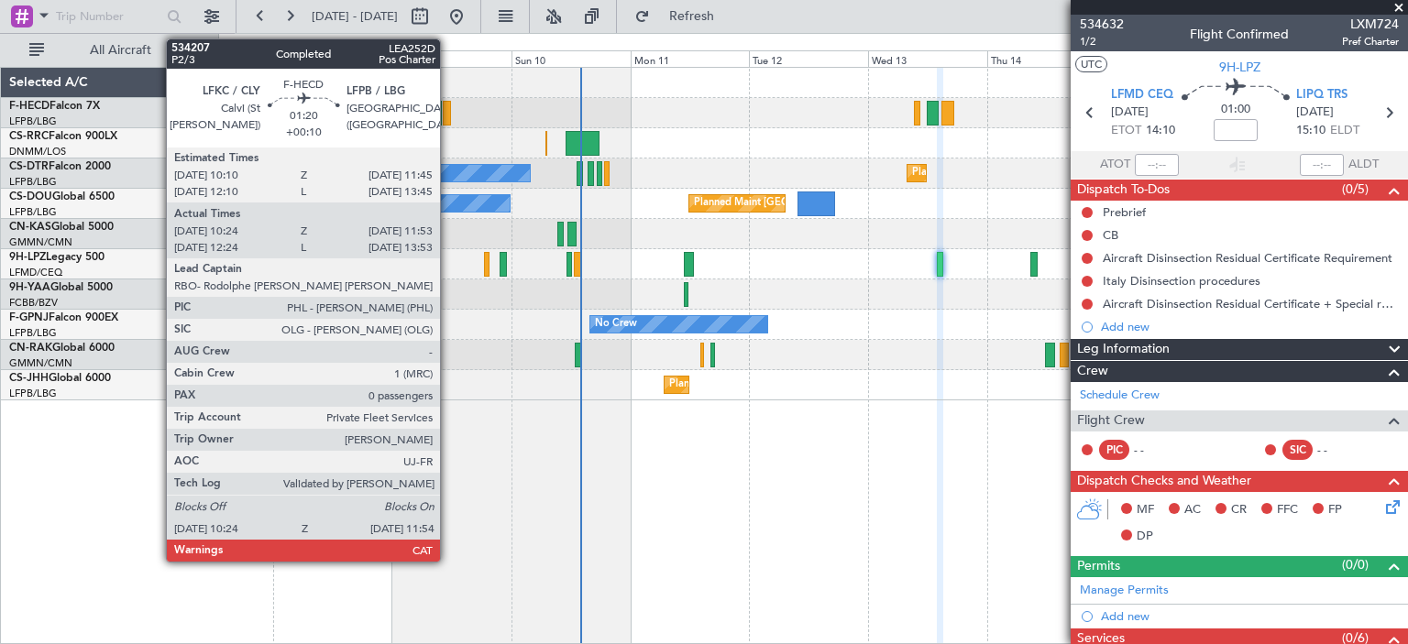
click at [448, 107] on div at bounding box center [447, 113] width 8 height 25
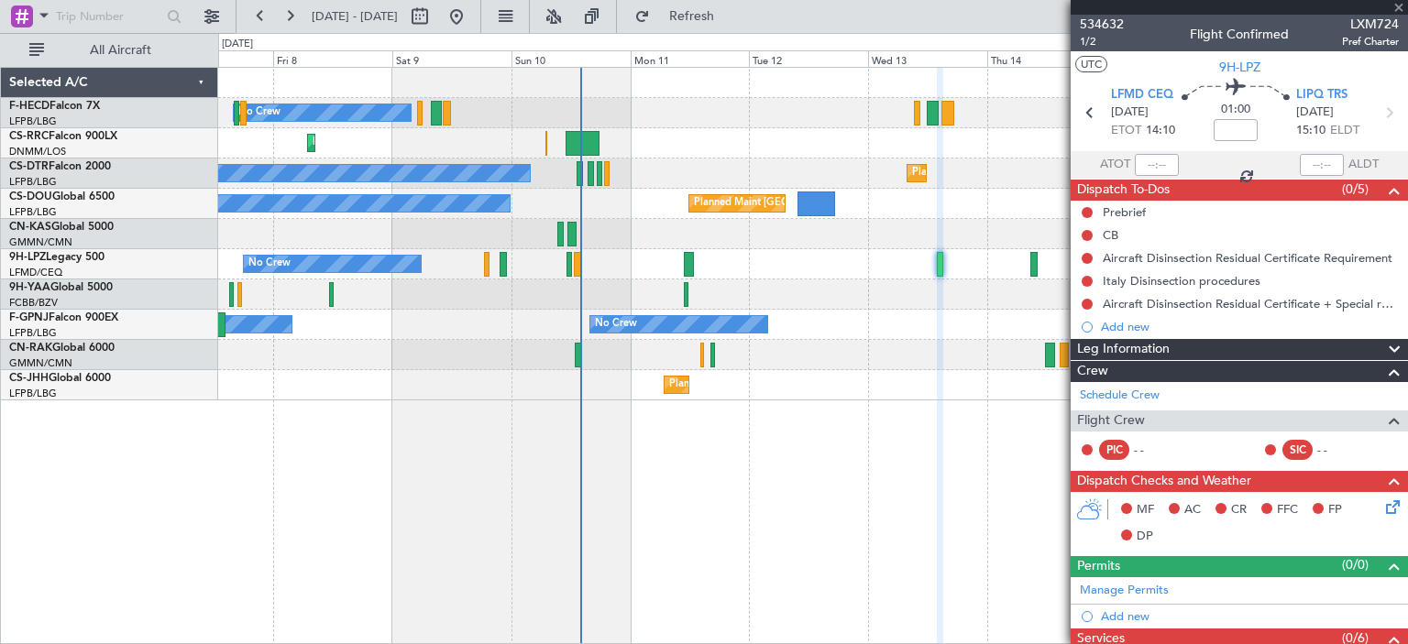
type input "+00:10"
type input "10:34"
type input "11:48"
type input "0"
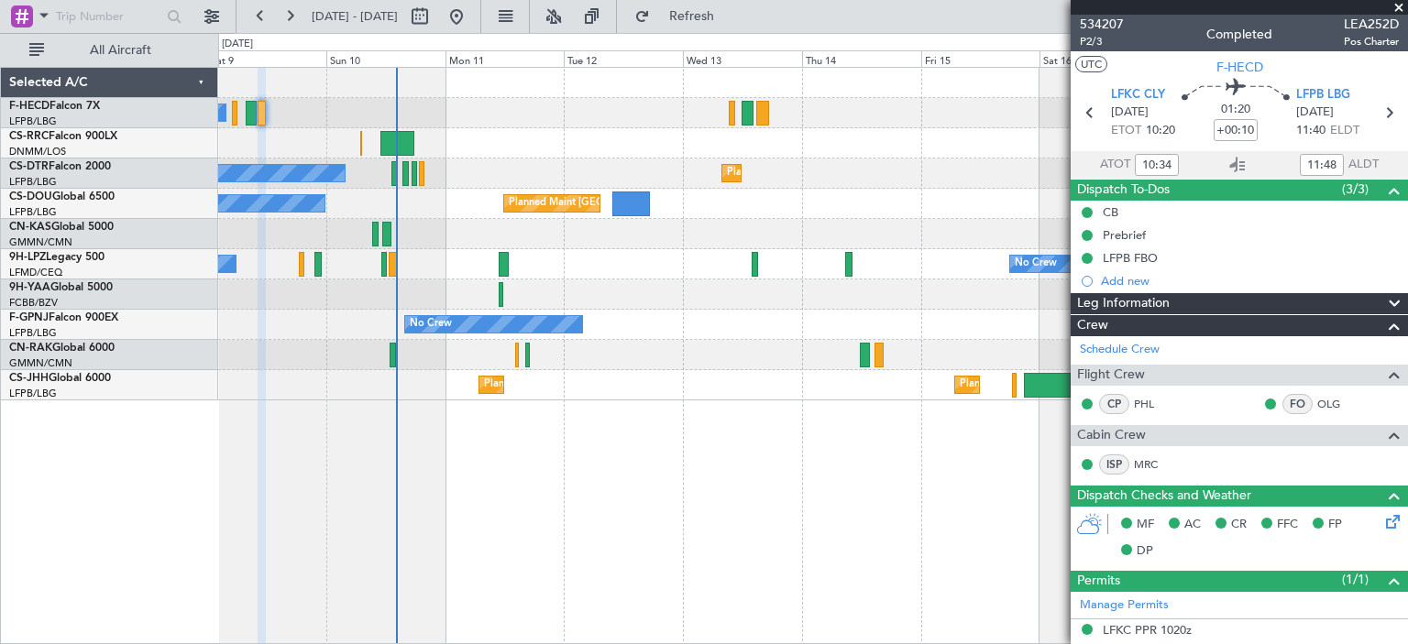
click at [620, 306] on div at bounding box center [812, 295] width 1189 height 30
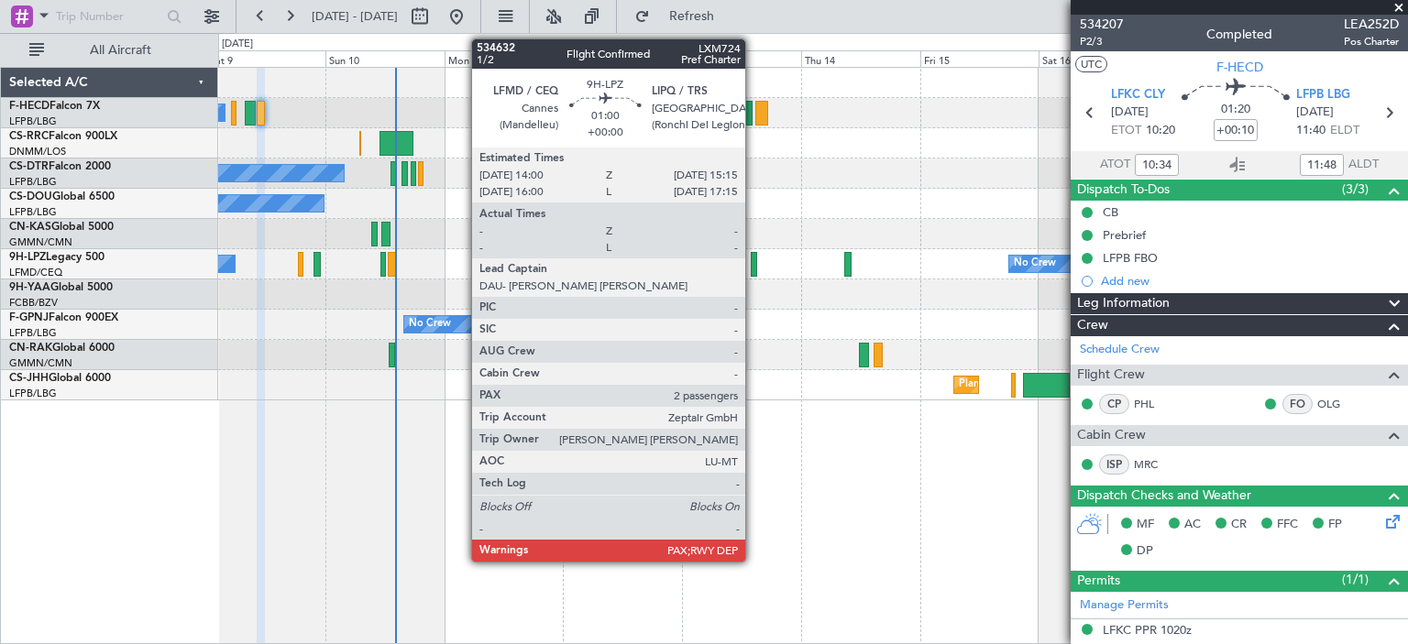
click at [753, 267] on div at bounding box center [754, 264] width 6 height 25
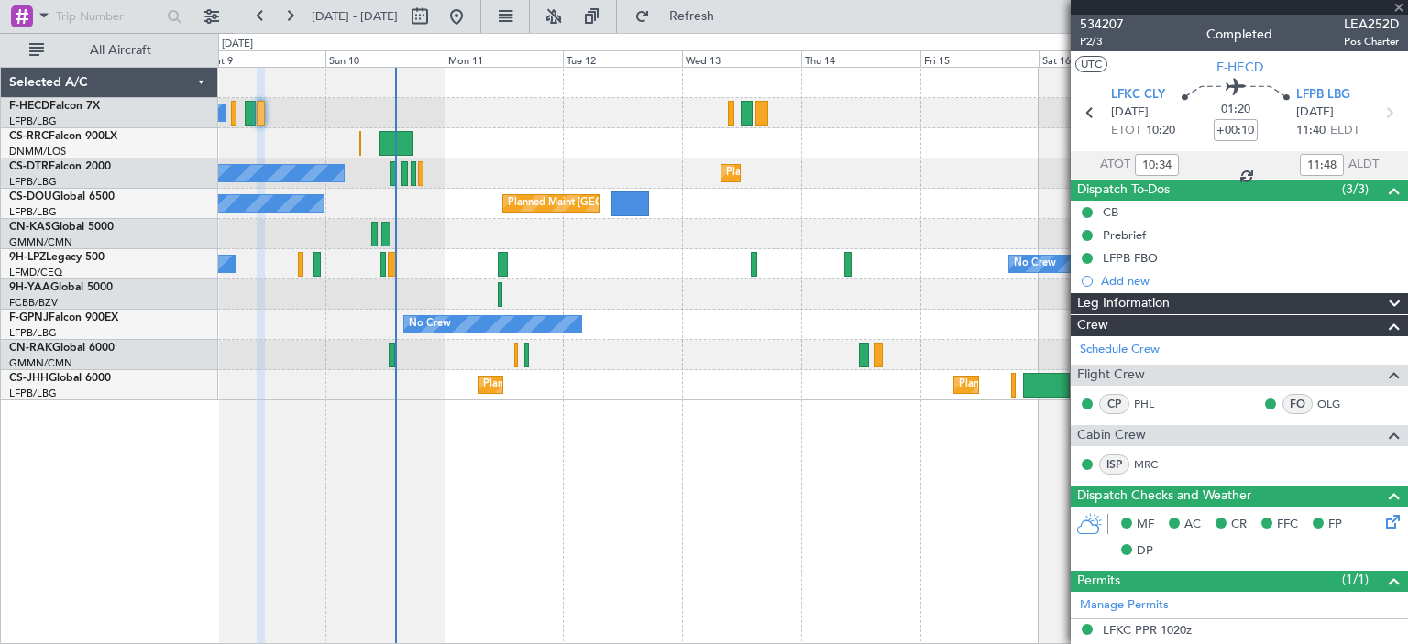
type input "2"
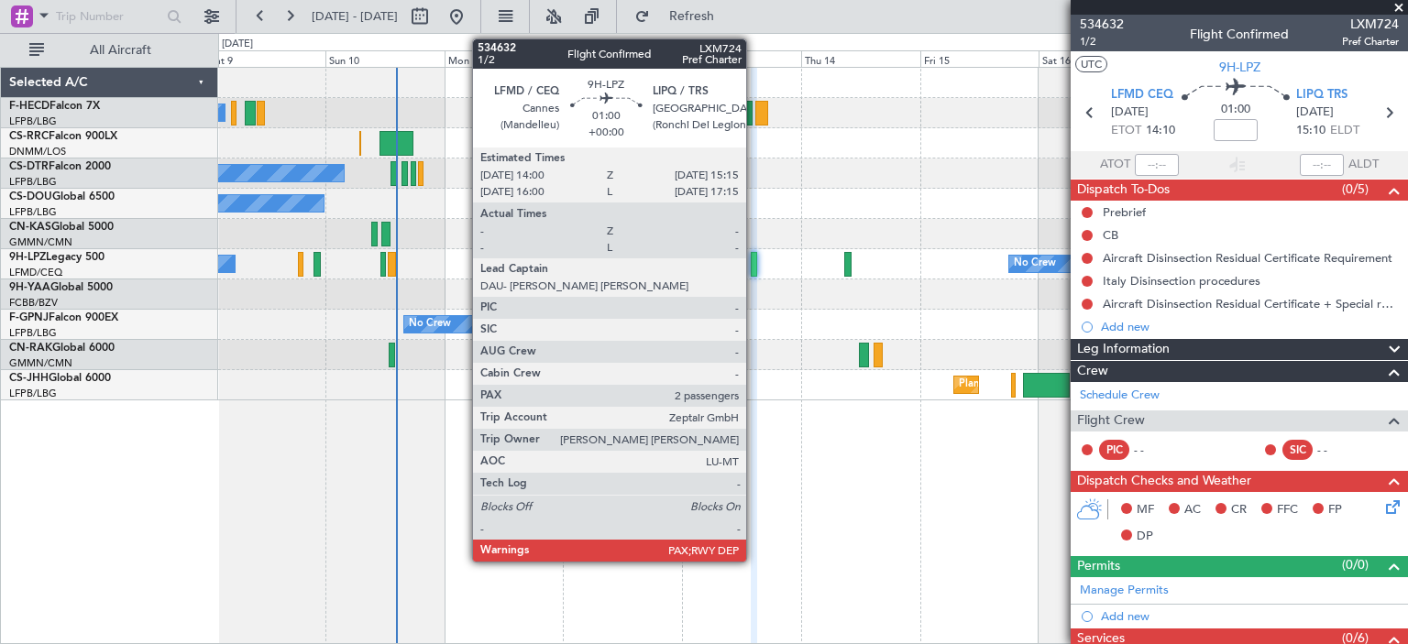
click at [754, 272] on div at bounding box center [754, 264] width 6 height 25
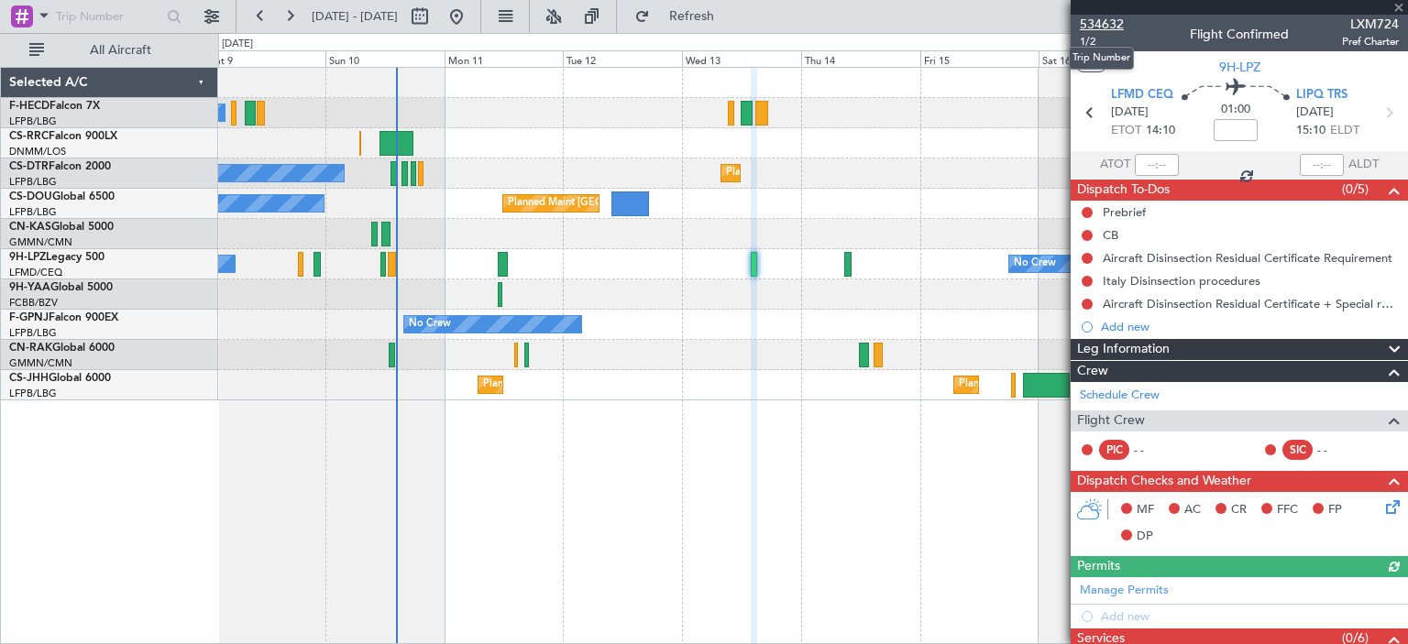
click at [1115, 20] on span "534632" at bounding box center [1102, 24] width 44 height 19
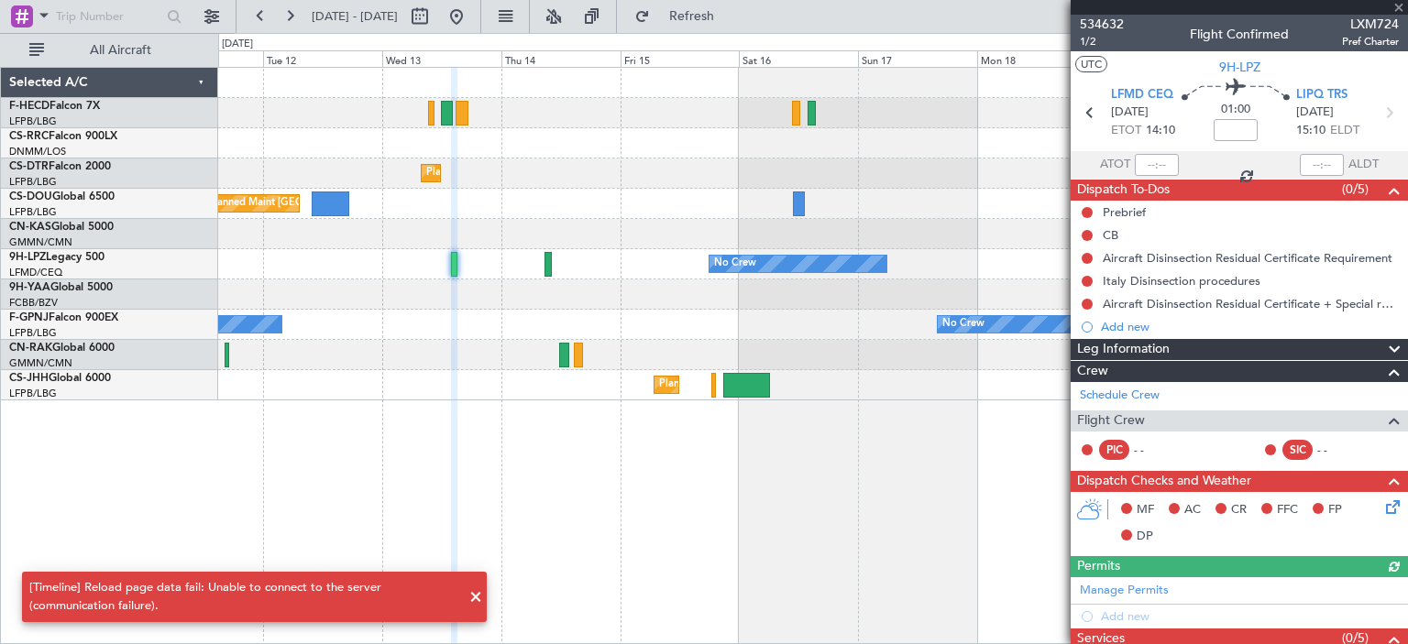
click at [365, 319] on div "No Crew Planned Maint Sofia No Crew No Crew Planned Maint [GEOGRAPHIC_DATA] ([G…" at bounding box center [812, 234] width 1189 height 333
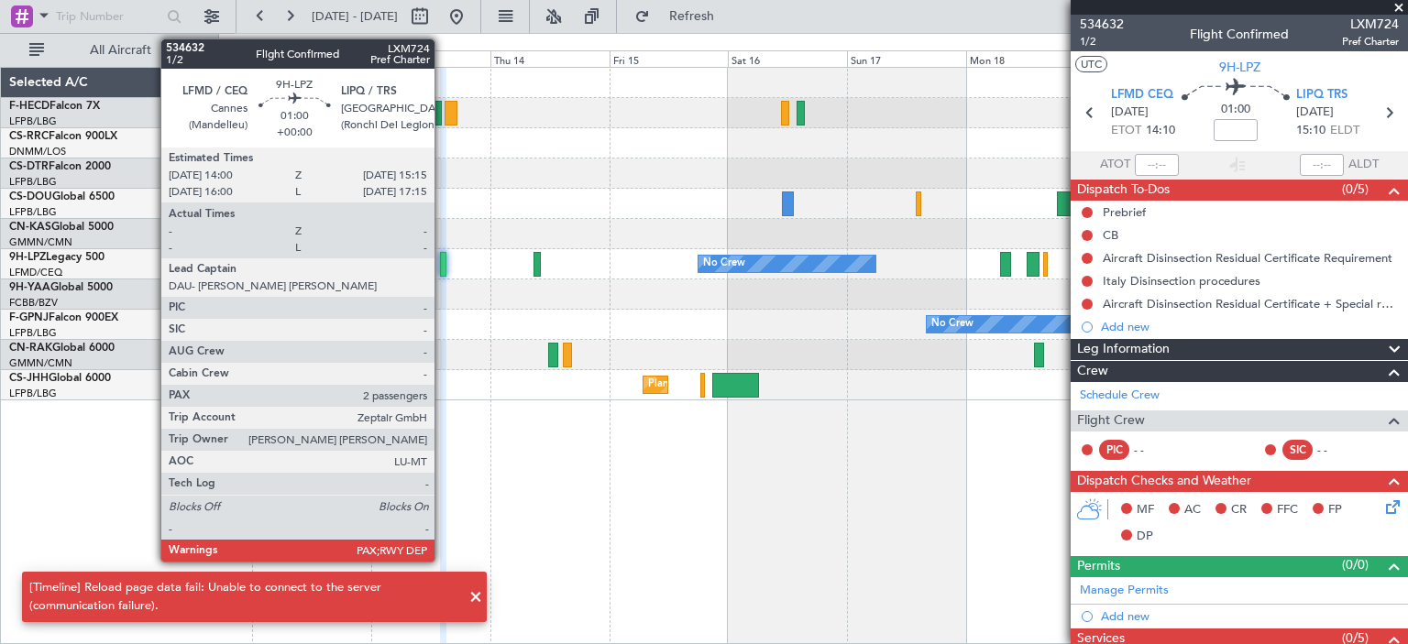
click at [443, 258] on div at bounding box center [443, 264] width 6 height 25
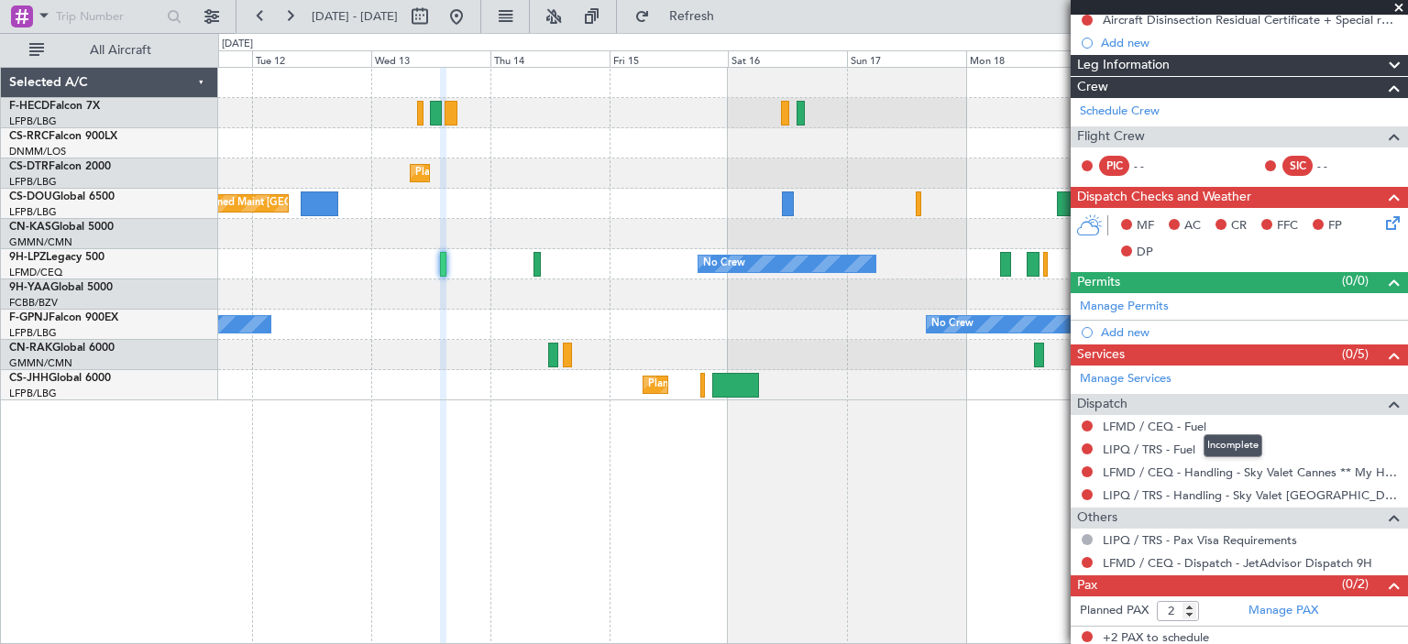
scroll to position [286, 0]
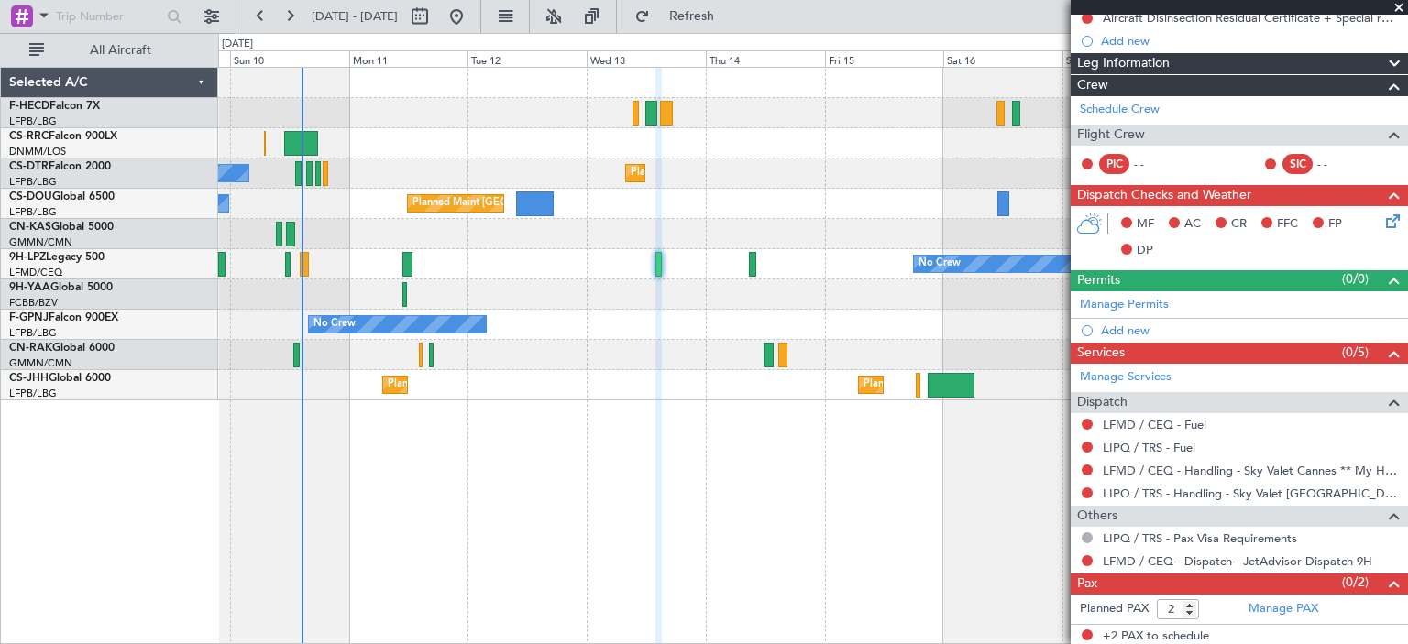
click at [653, 212] on div "Planned Maint [GEOGRAPHIC_DATA] ([GEOGRAPHIC_DATA]) No Crew" at bounding box center [812, 204] width 1189 height 30
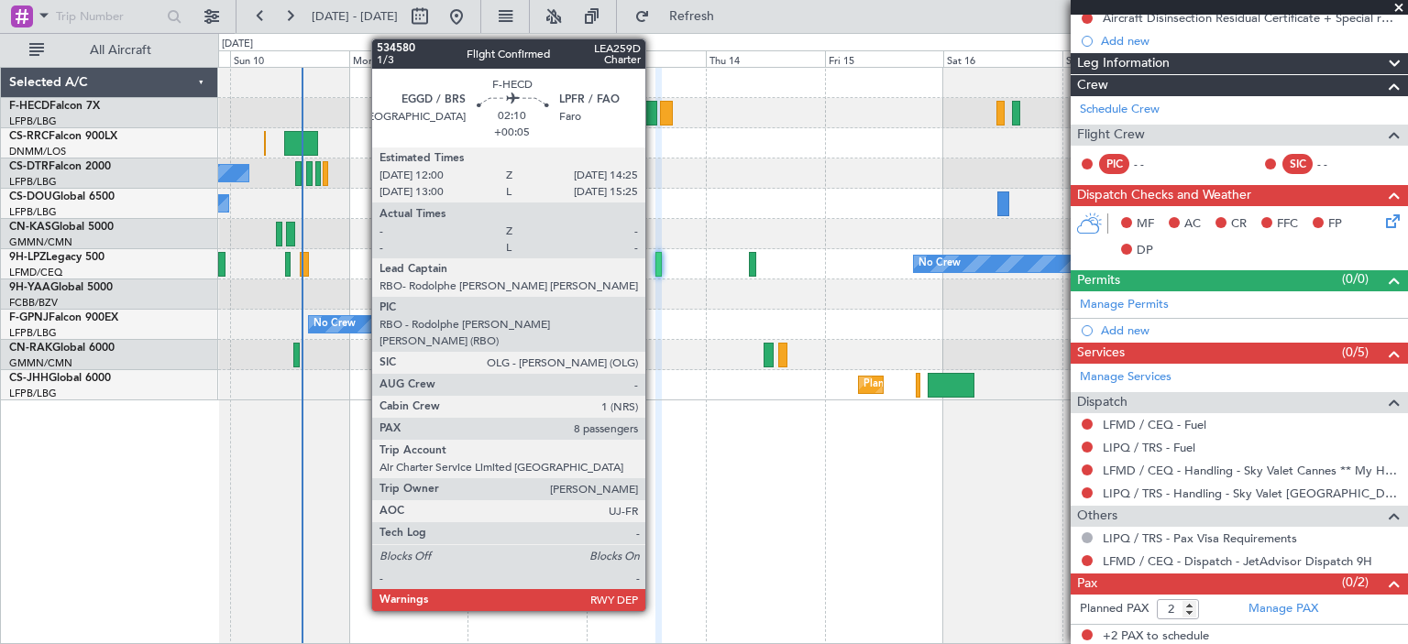
click at [653, 112] on div at bounding box center [651, 113] width 13 height 25
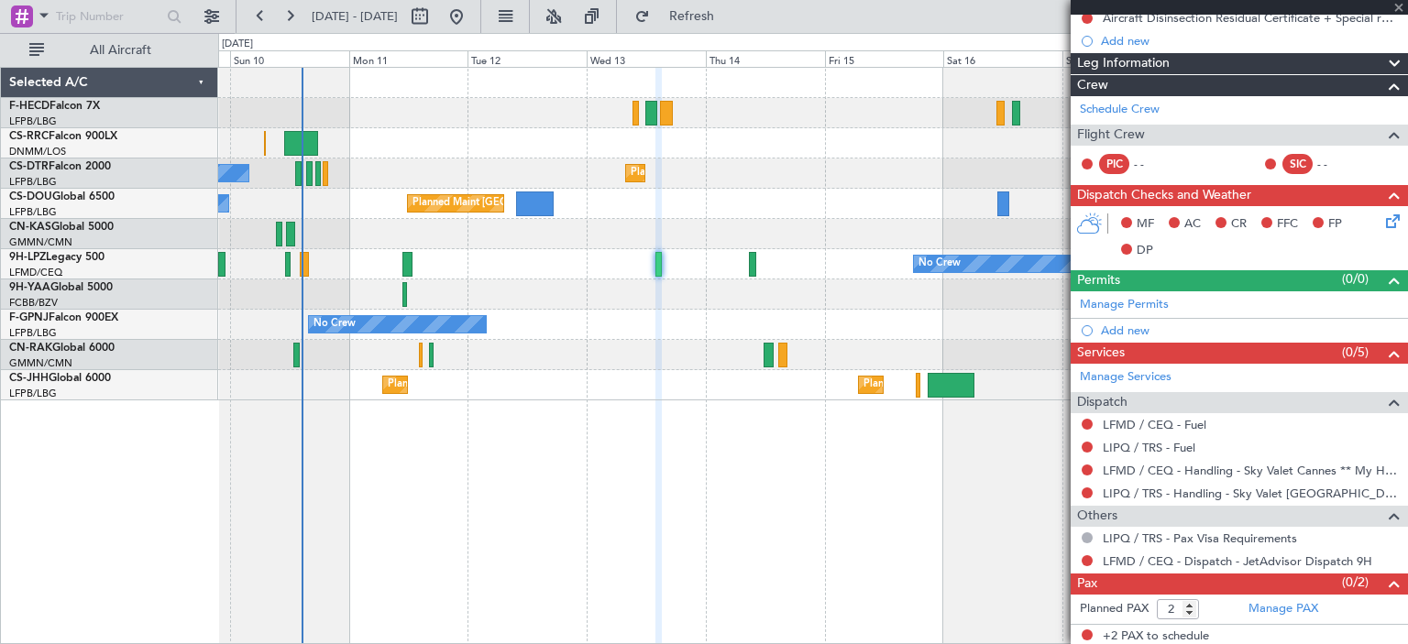
type input "+00:05"
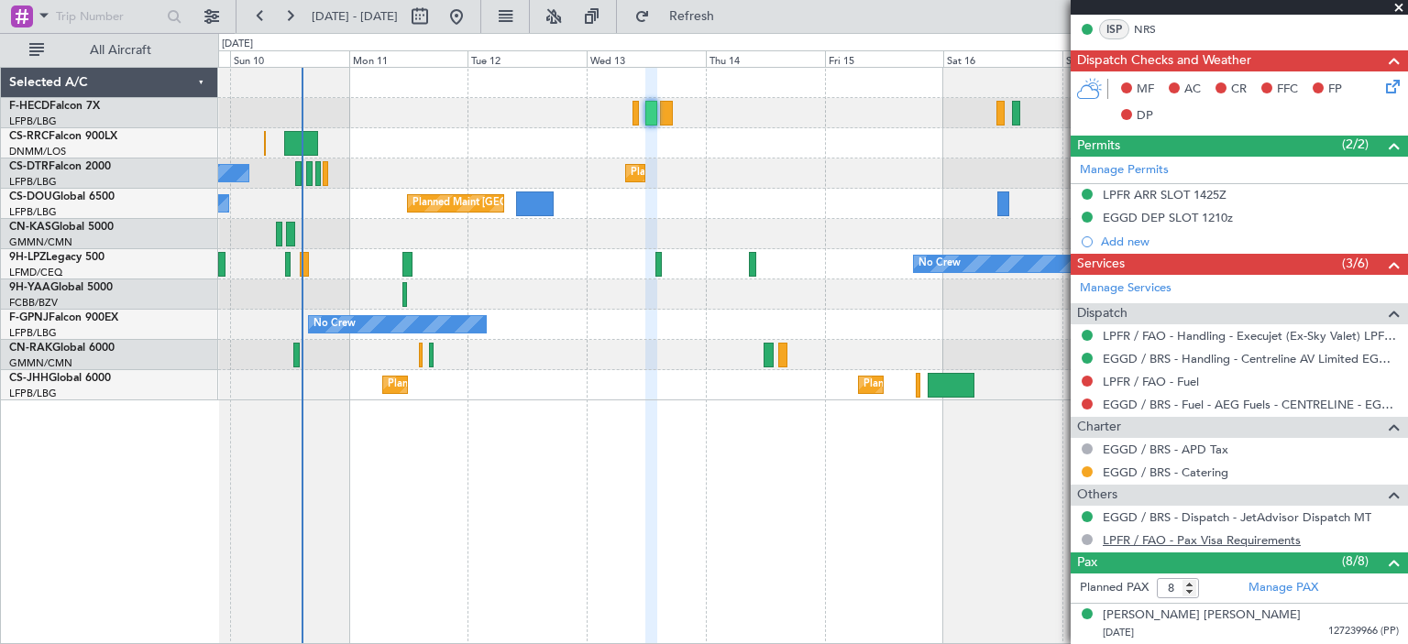
scroll to position [744, 0]
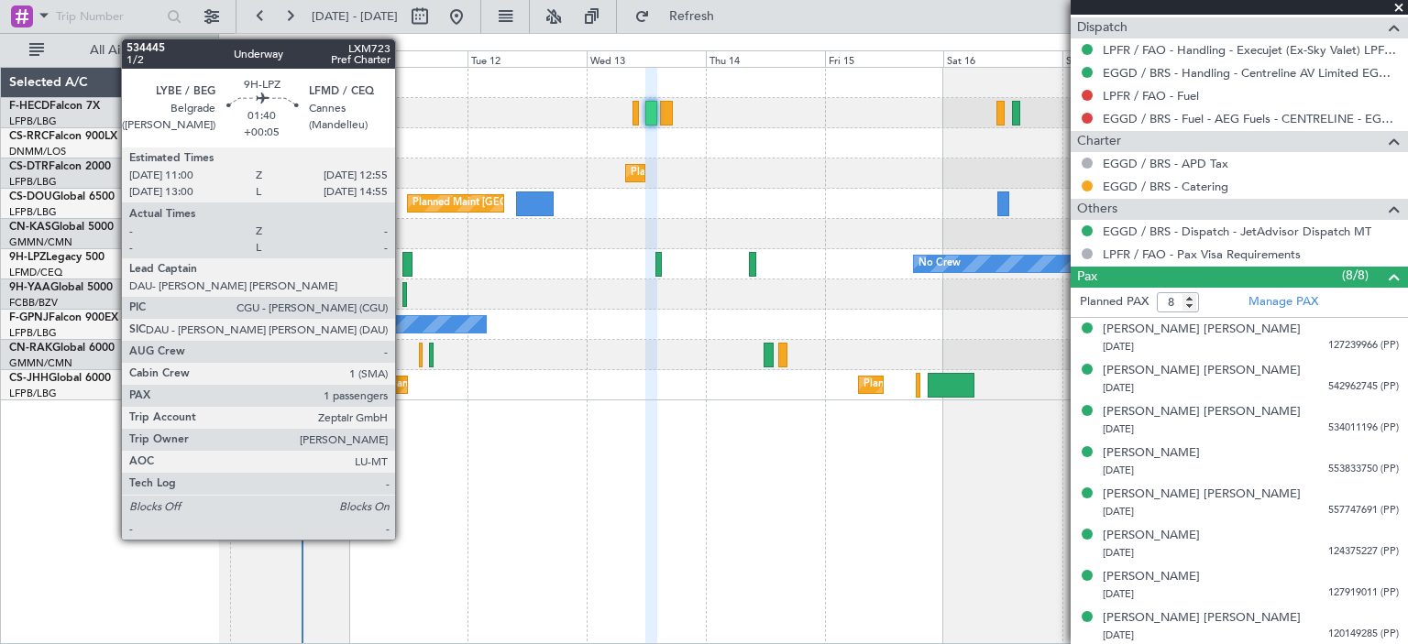
click at [403, 264] on div at bounding box center [407, 264] width 10 height 25
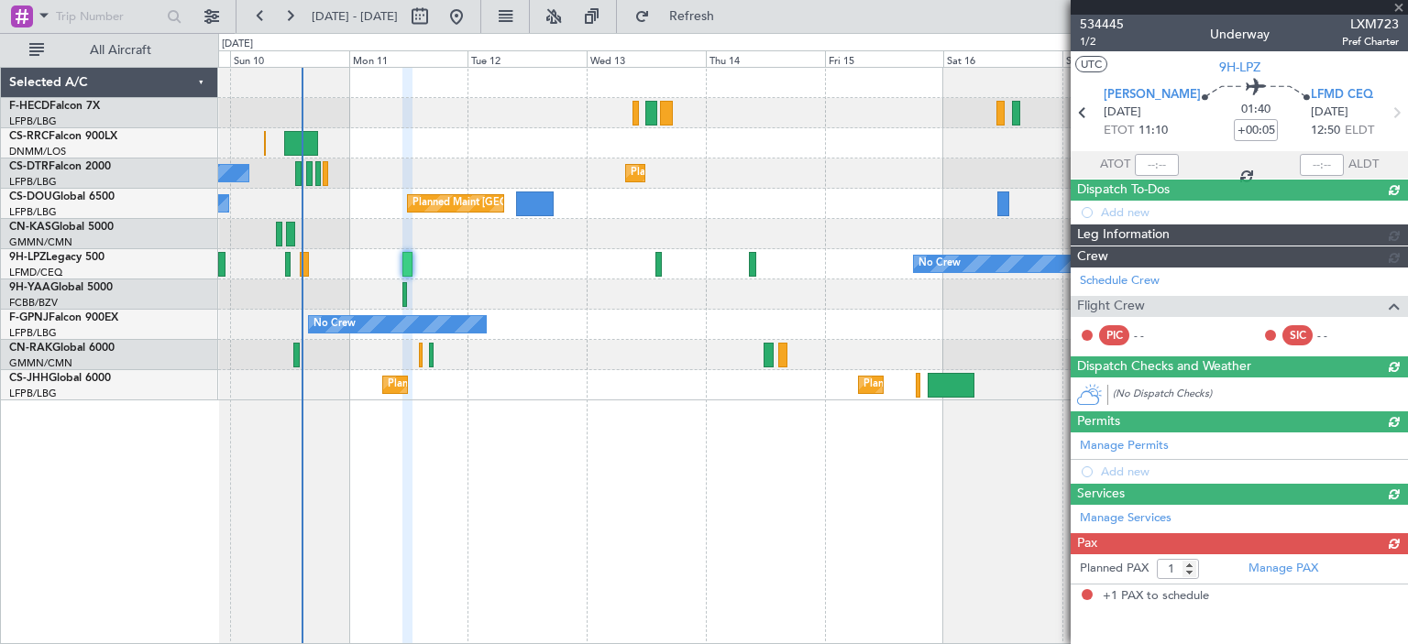
scroll to position [0, 0]
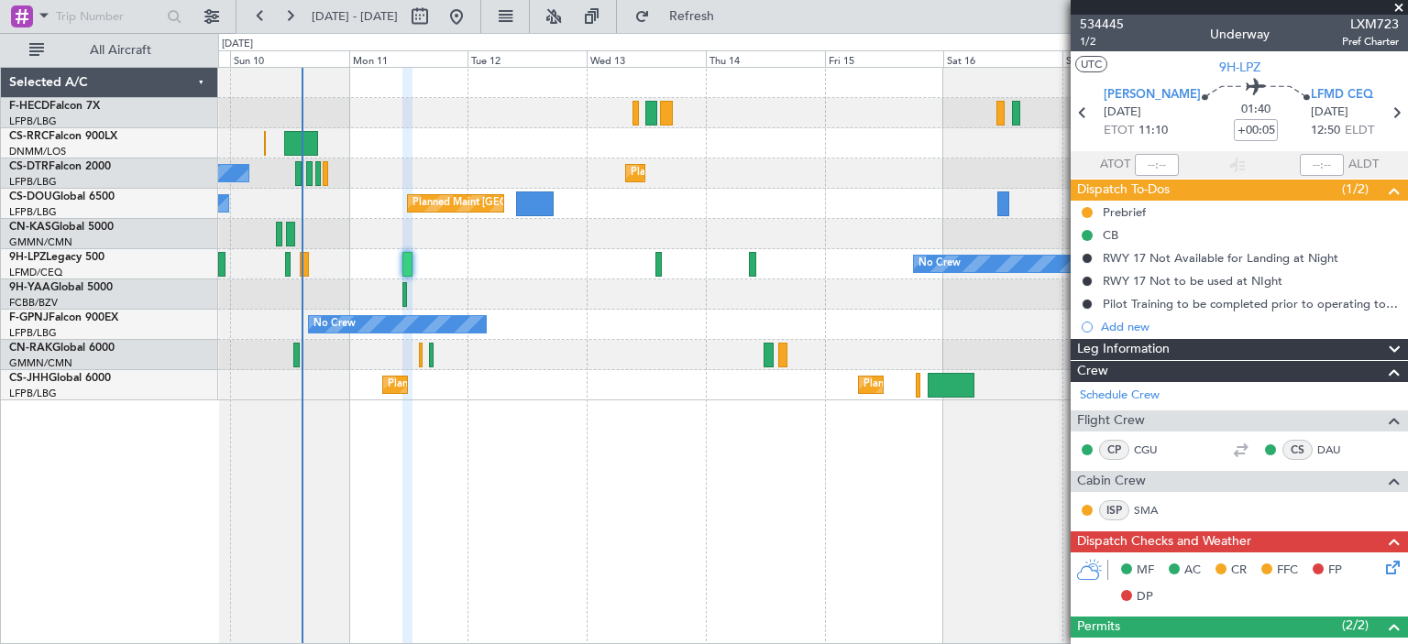
click at [1399, 5] on span at bounding box center [1398, 8] width 18 height 16
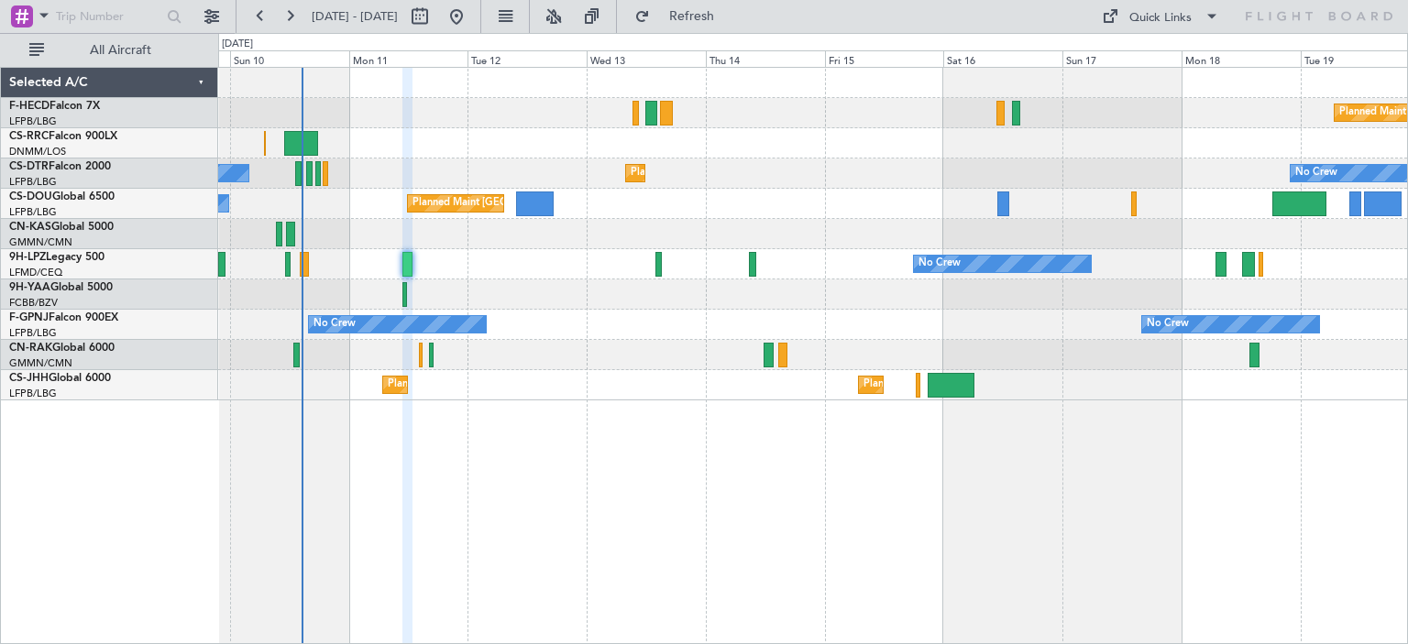
type input "0"
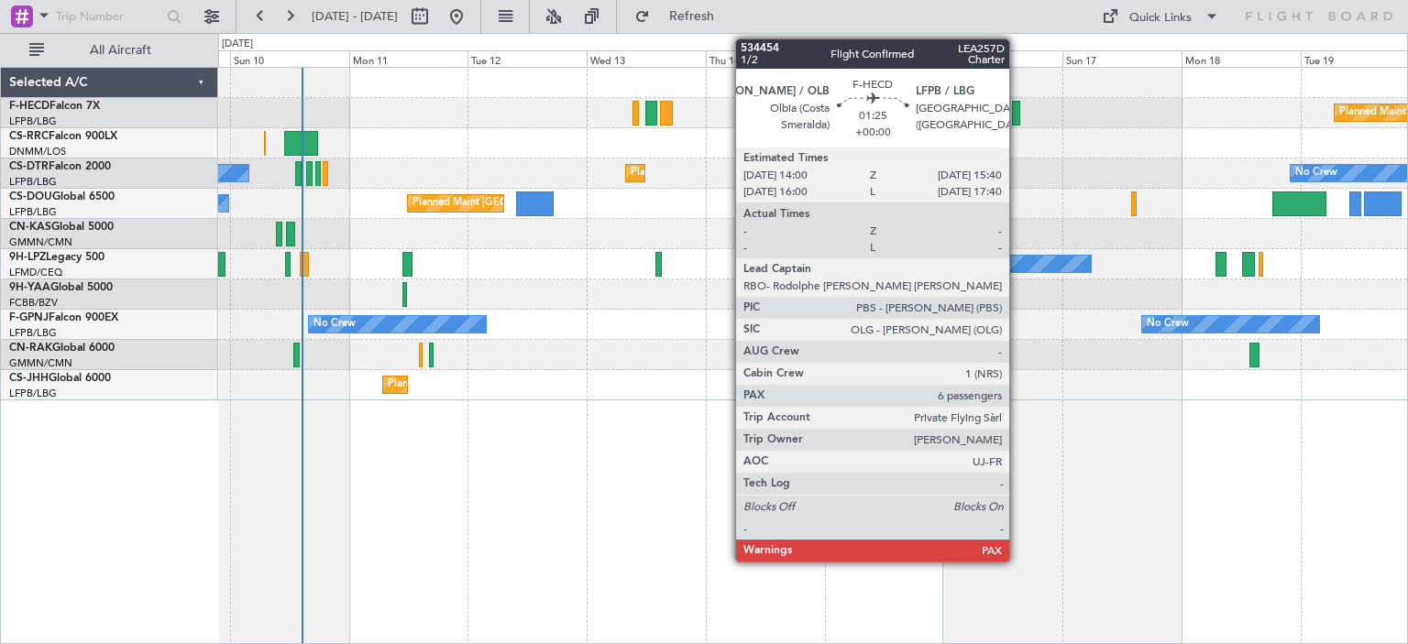
click at [1017, 119] on div at bounding box center [1016, 113] width 9 height 25
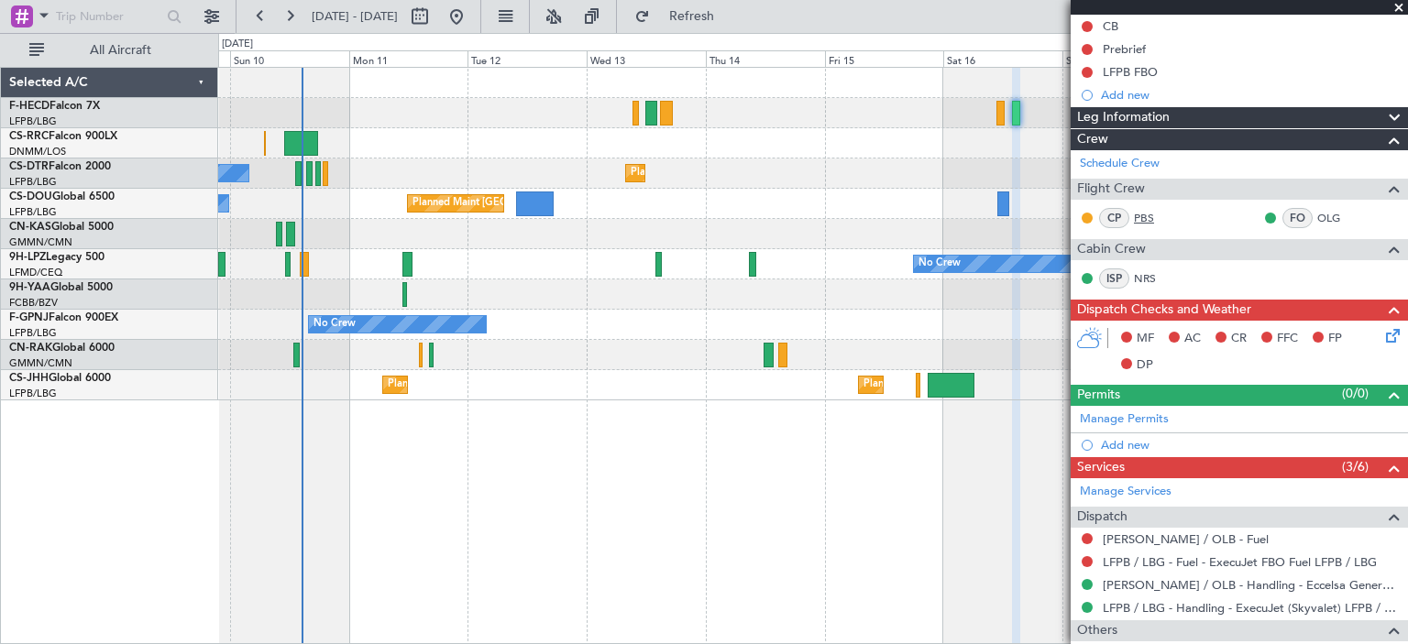
scroll to position [324, 0]
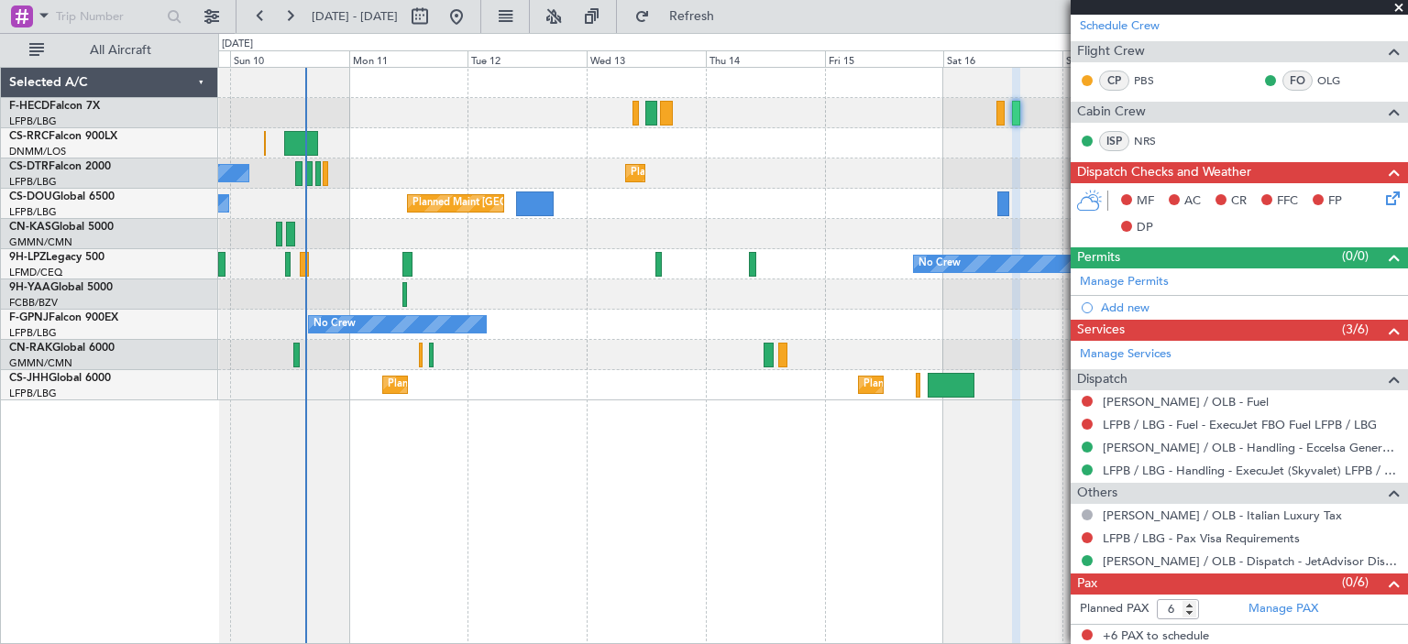
click at [664, 334] on div "No Crew No Crew No Crew" at bounding box center [812, 325] width 1189 height 30
